Goal: Information Seeking & Learning: Learn about a topic

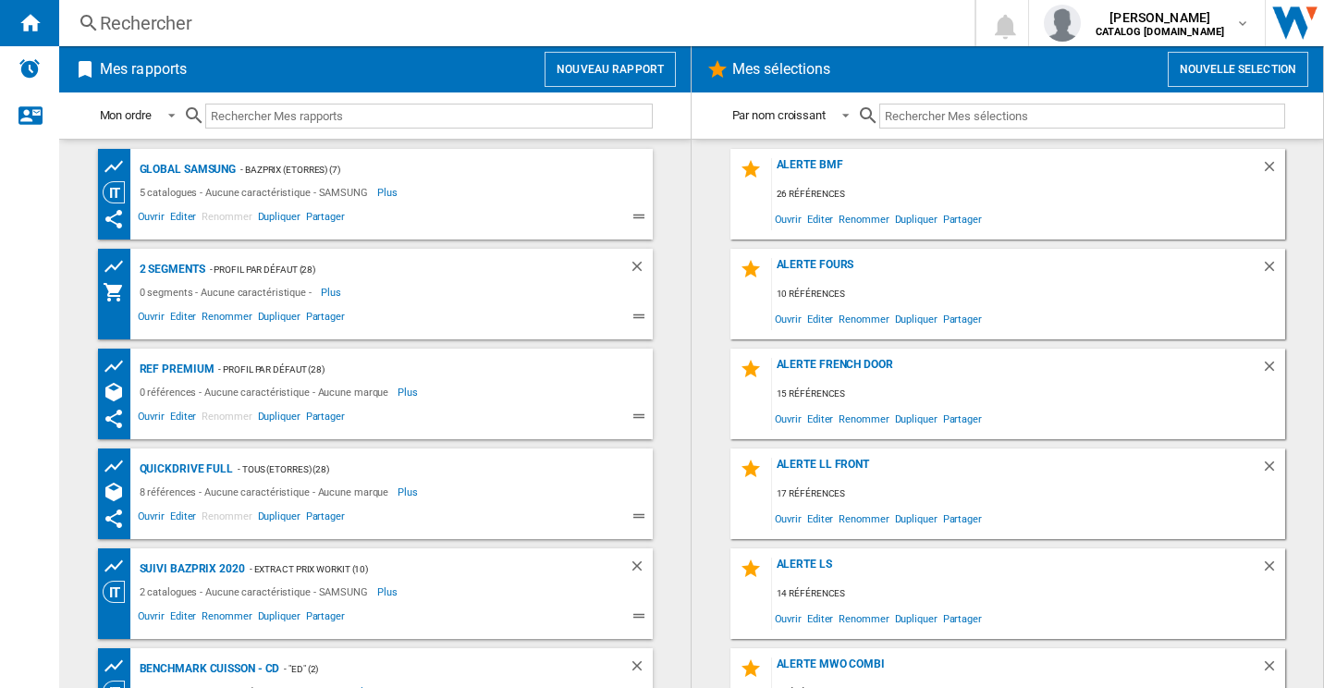
click at [420, 28] on div "Rechercher" at bounding box center [513, 23] width 827 height 26
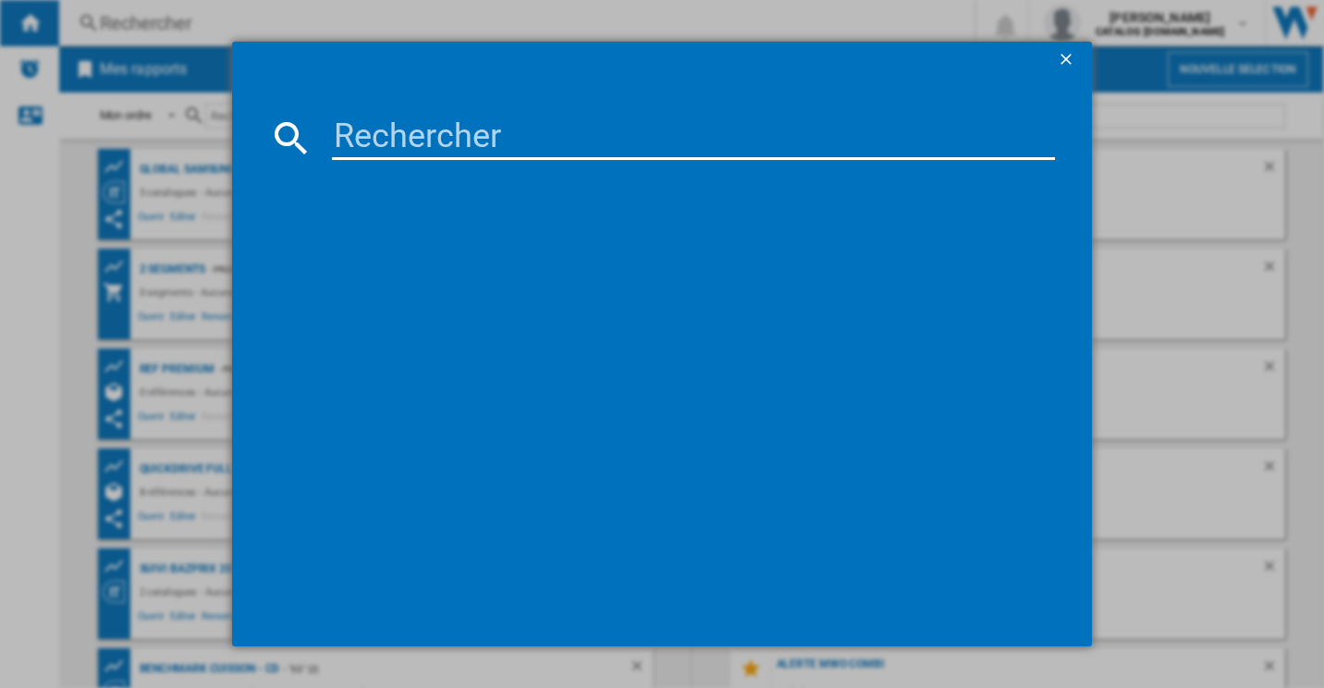
click at [409, 138] on input at bounding box center [694, 138] width 724 height 44
paste input "RB34C600CSA"
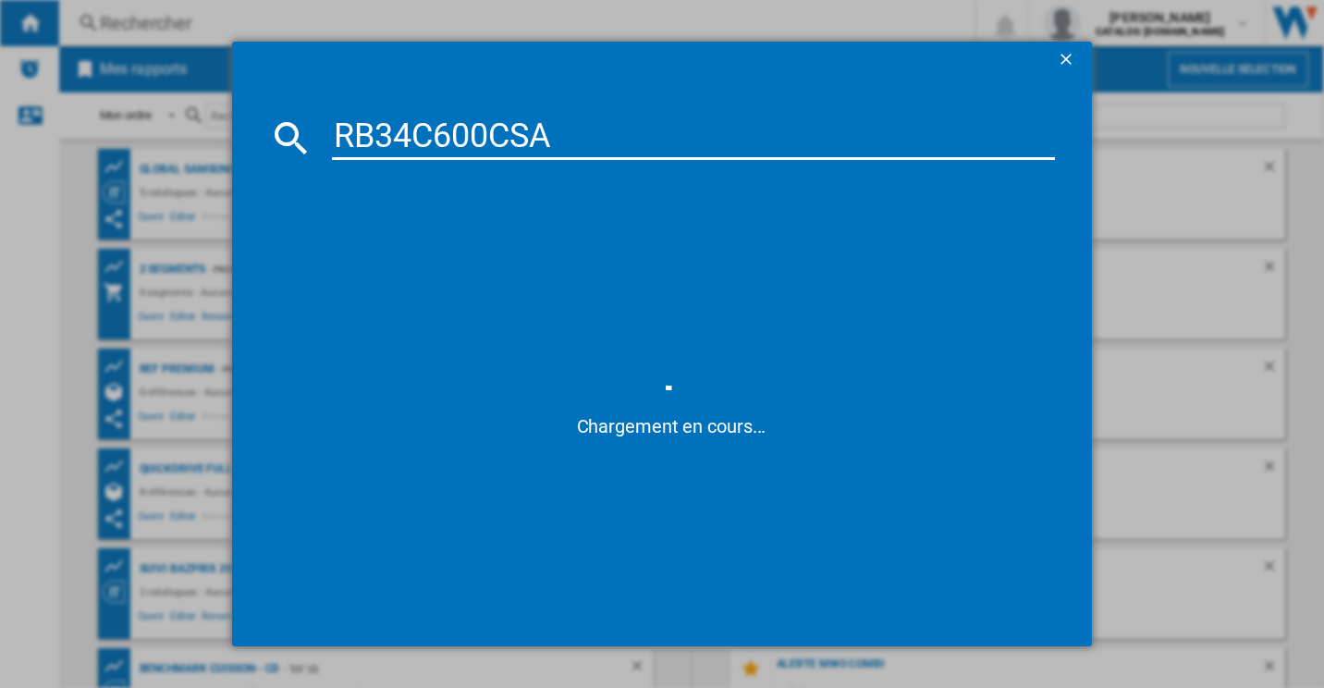
type input "RB34C600CSA"
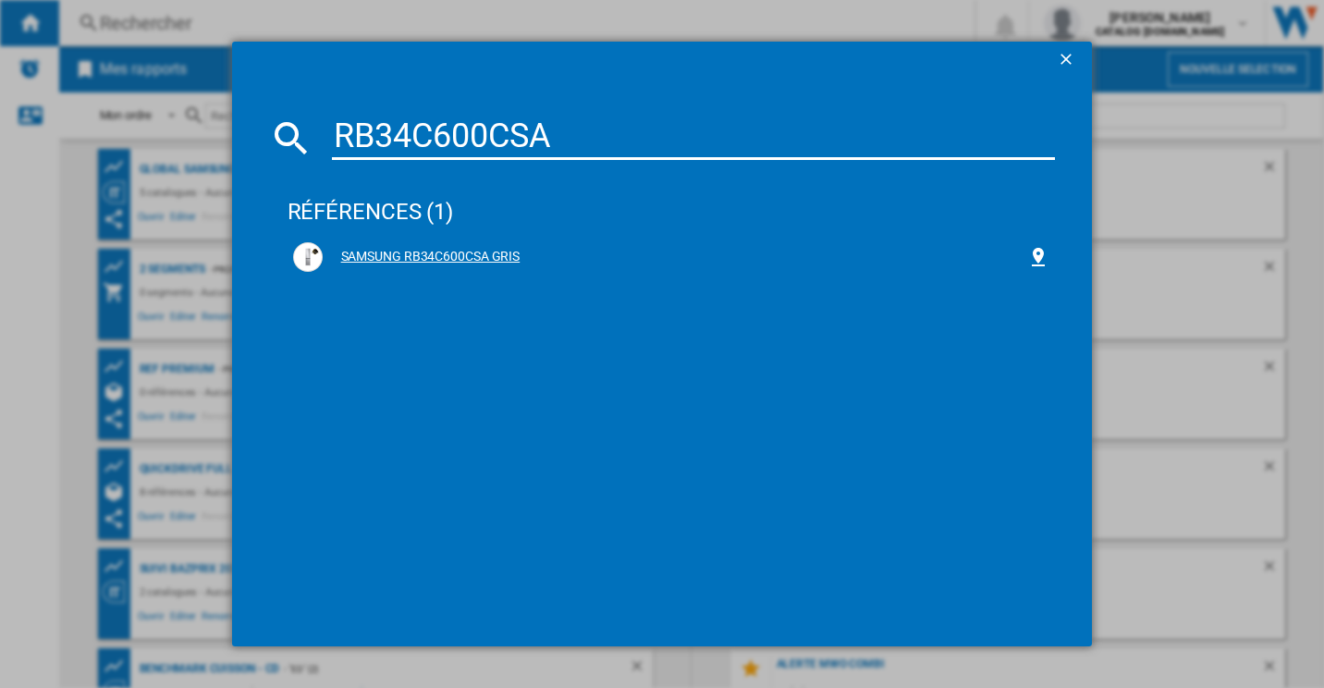
click at [394, 254] on div "SAMSUNG RB34C600CSA GRIS" at bounding box center [675, 257] width 705 height 18
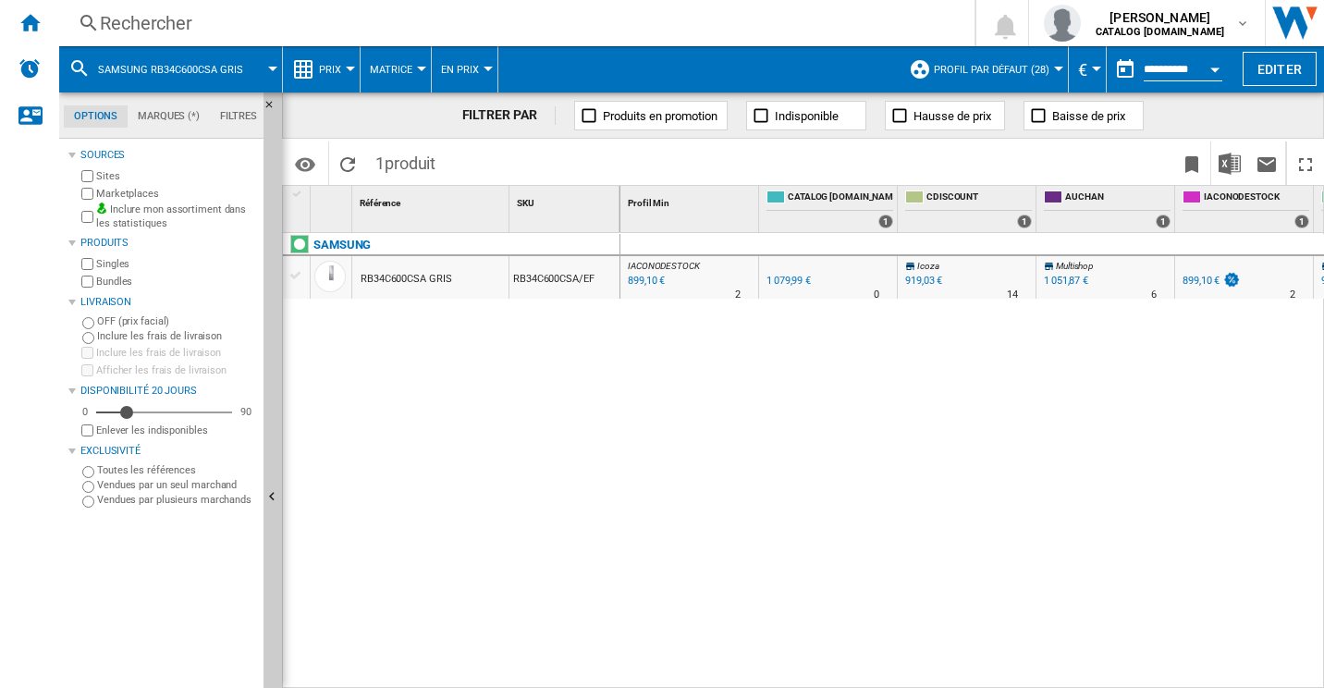
click at [339, 77] on button "Prix" at bounding box center [334, 69] width 31 height 46
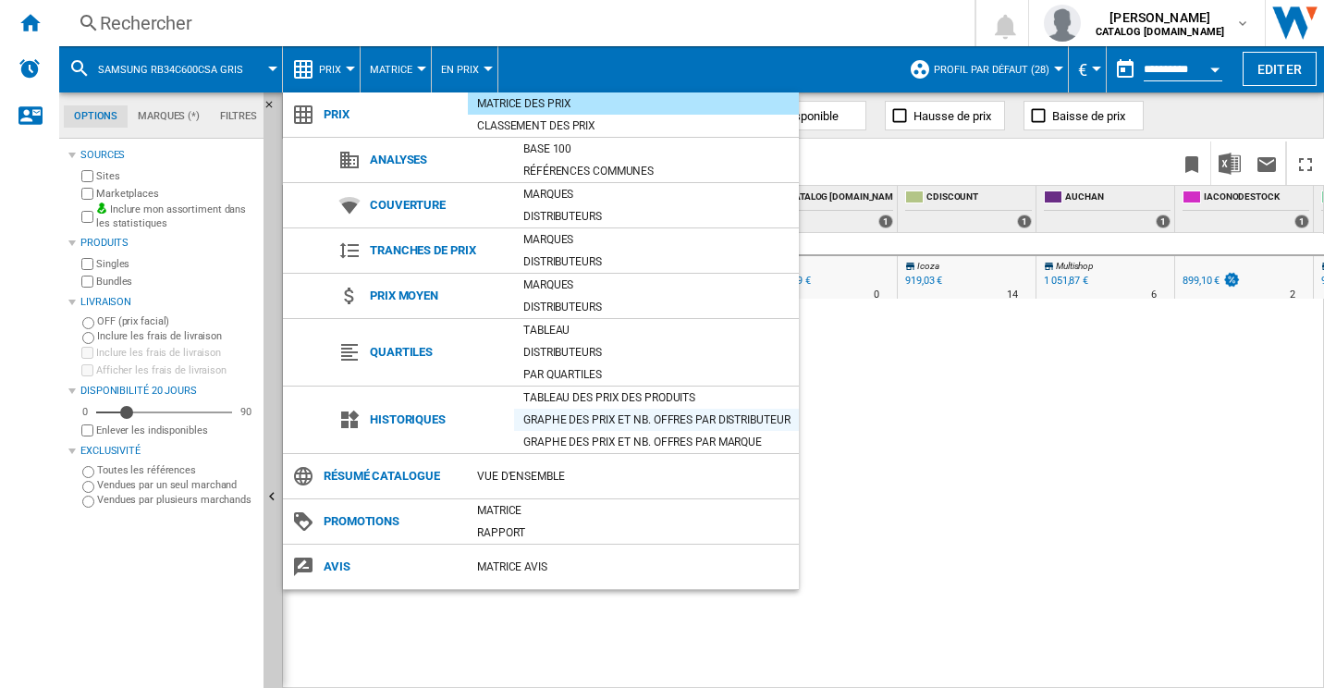
click at [594, 411] on div "Graphe des prix et nb. offres par distributeur" at bounding box center [656, 420] width 285 height 18
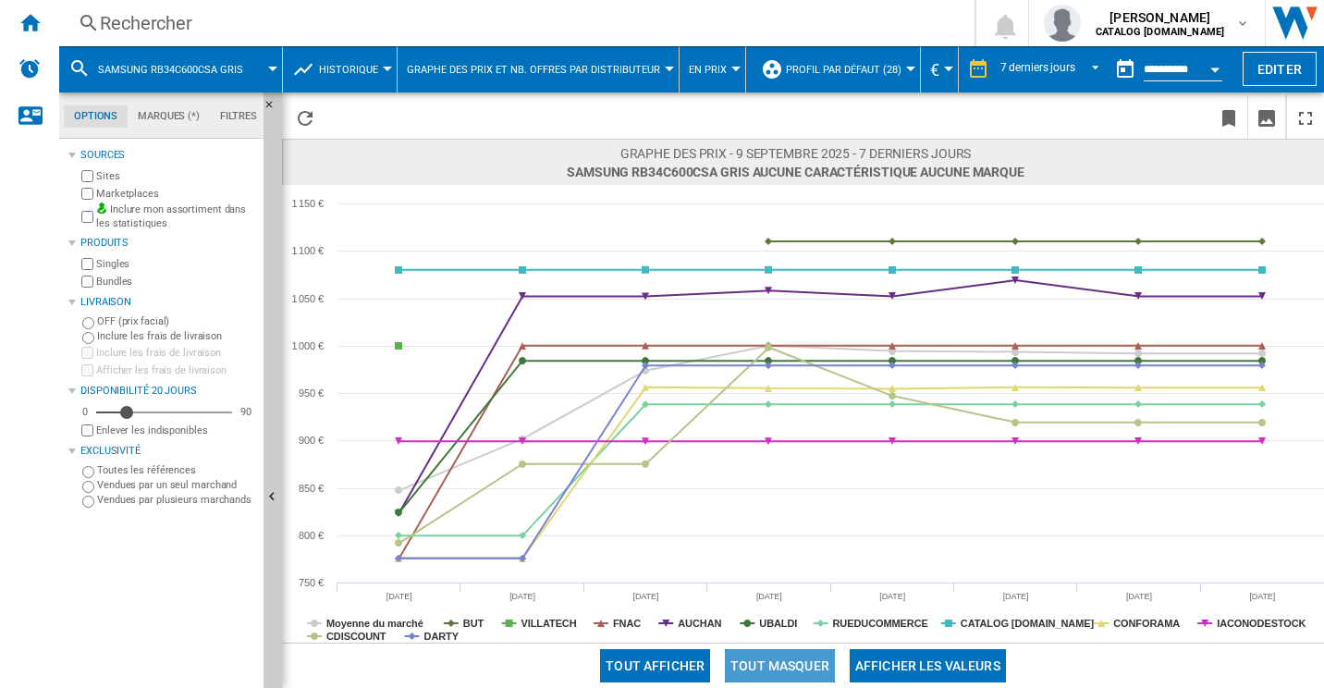
click at [806, 664] on button "Tout masquer" at bounding box center [780, 665] width 110 height 33
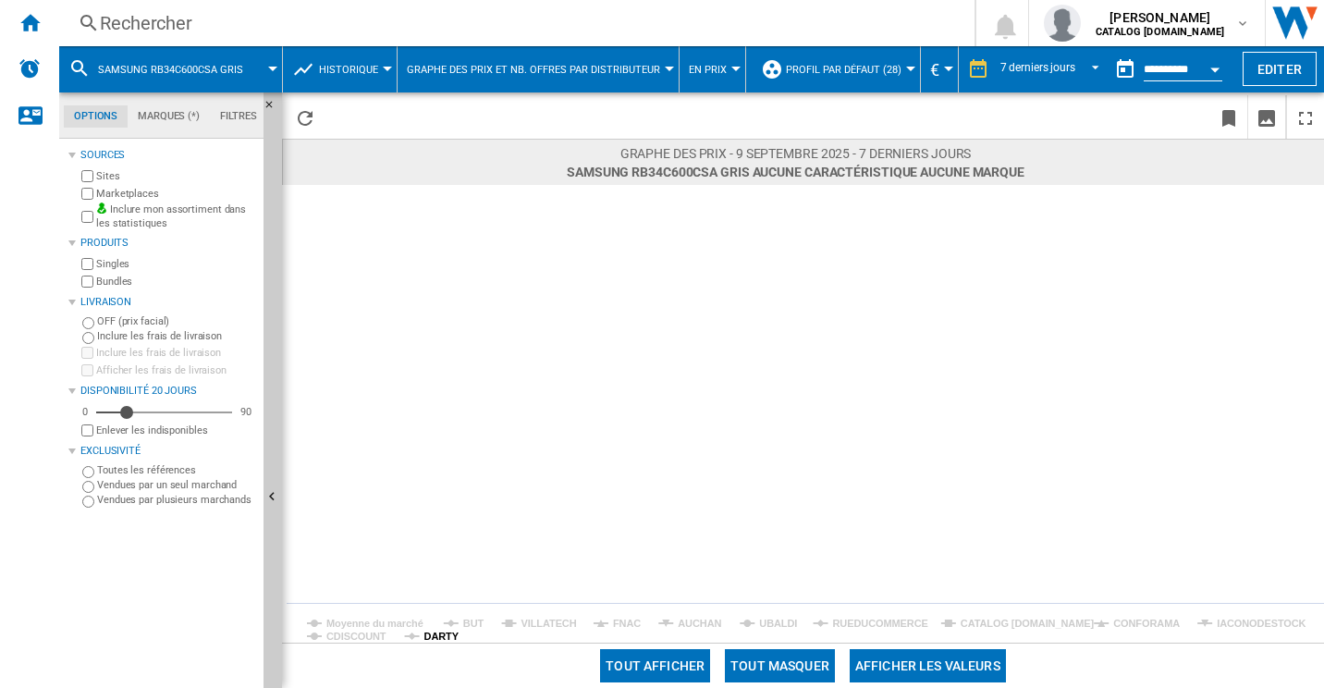
click at [439, 631] on tspan "DARTY" at bounding box center [441, 636] width 35 height 11
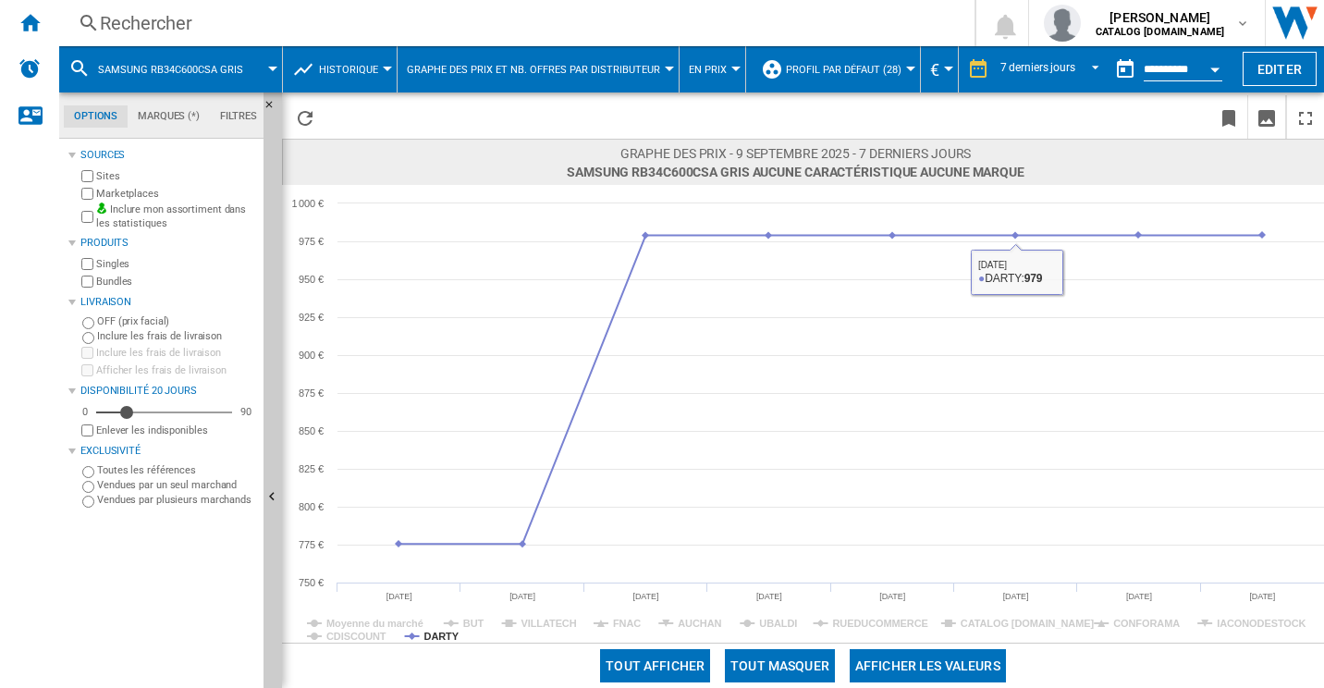
click at [1054, 85] on span at bounding box center [1034, 89] width 144 height 8
click at [1056, 73] on div "7 derniers jours" at bounding box center [1037, 69] width 75 height 13
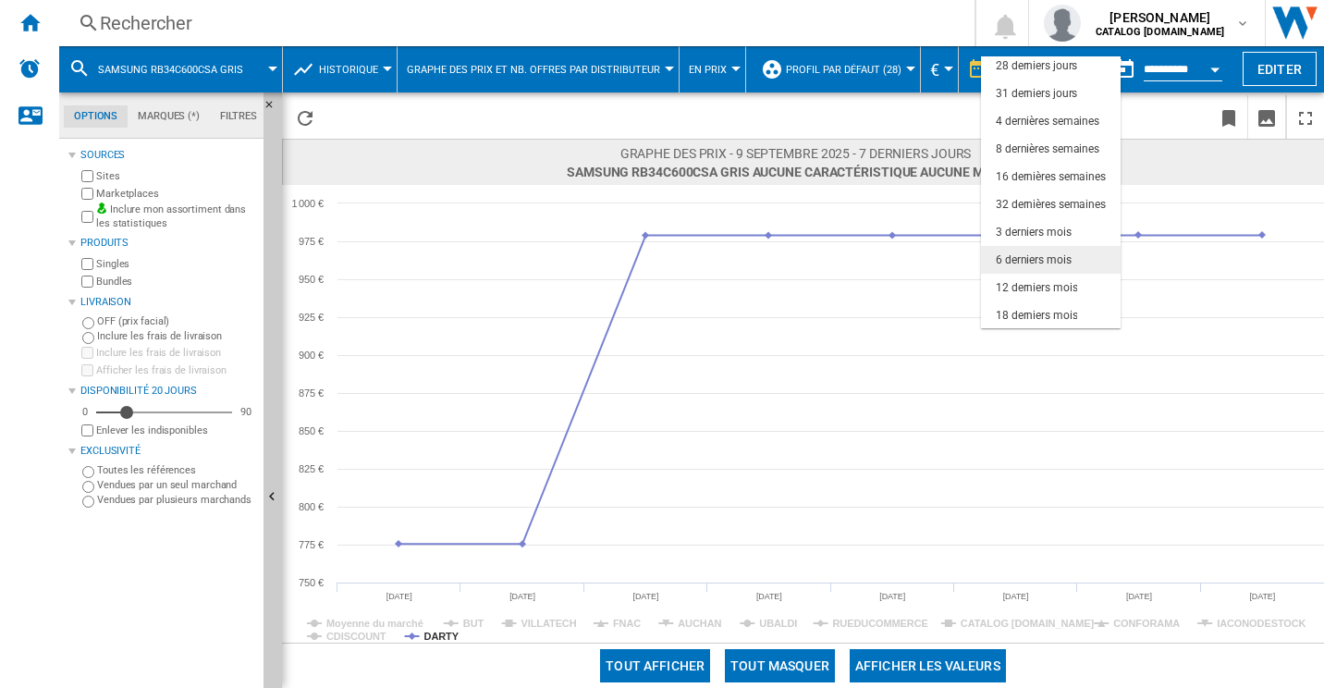
scroll to position [116, 0]
click at [1046, 264] on div "6 derniers mois" at bounding box center [1034, 259] width 76 height 16
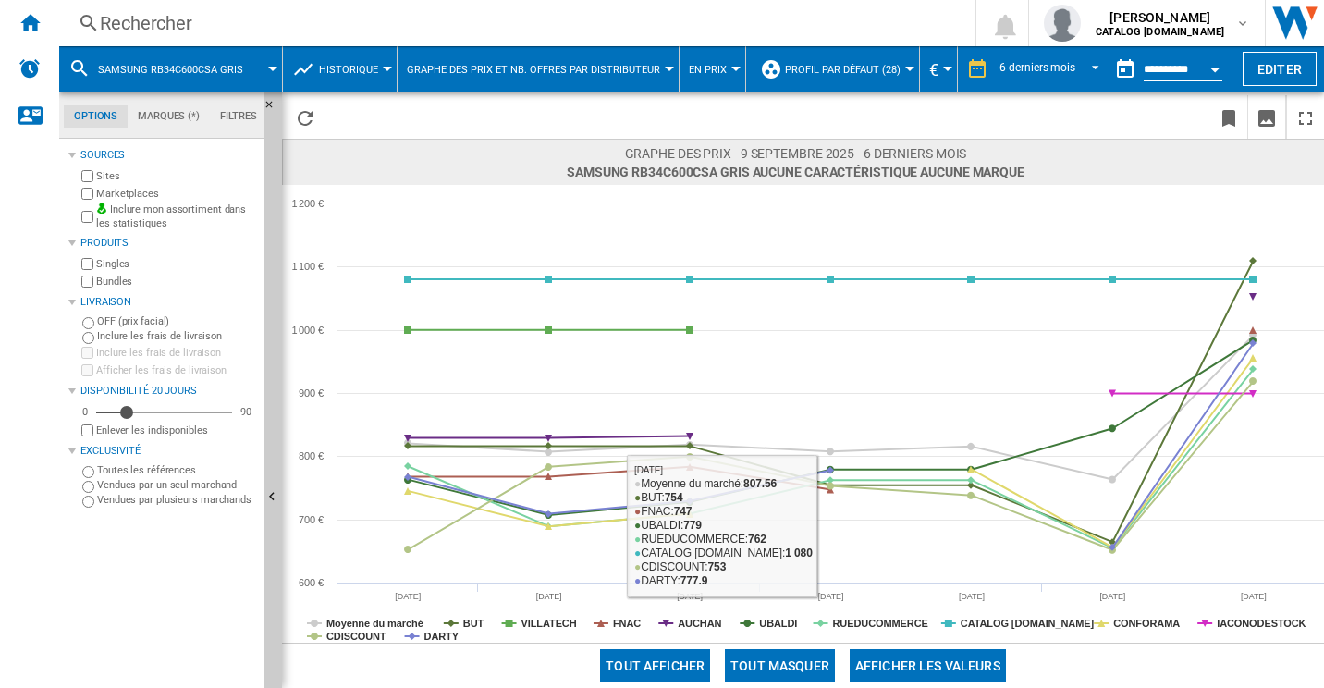
click at [754, 661] on button "Tout masquer" at bounding box center [780, 665] width 110 height 33
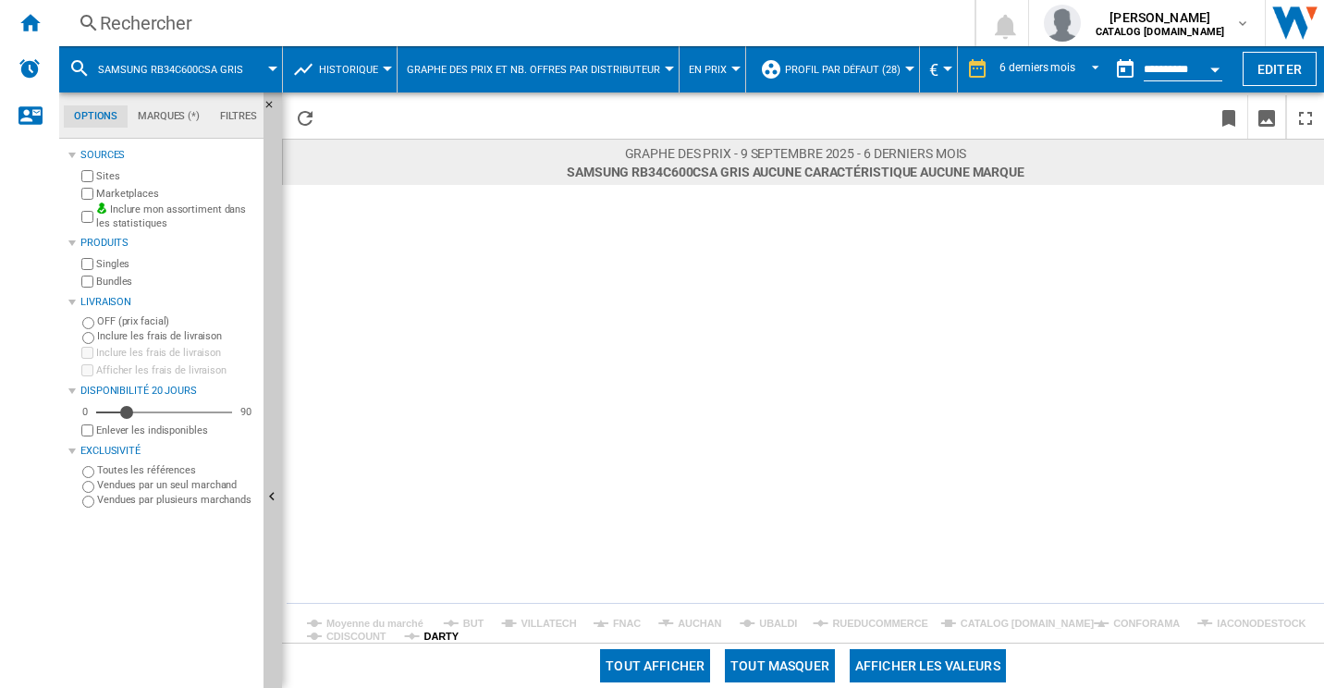
click at [427, 631] on tspan "DARTY" at bounding box center [441, 636] width 35 height 11
